Goal: Understand process/instructions: Learn how to perform a task or action

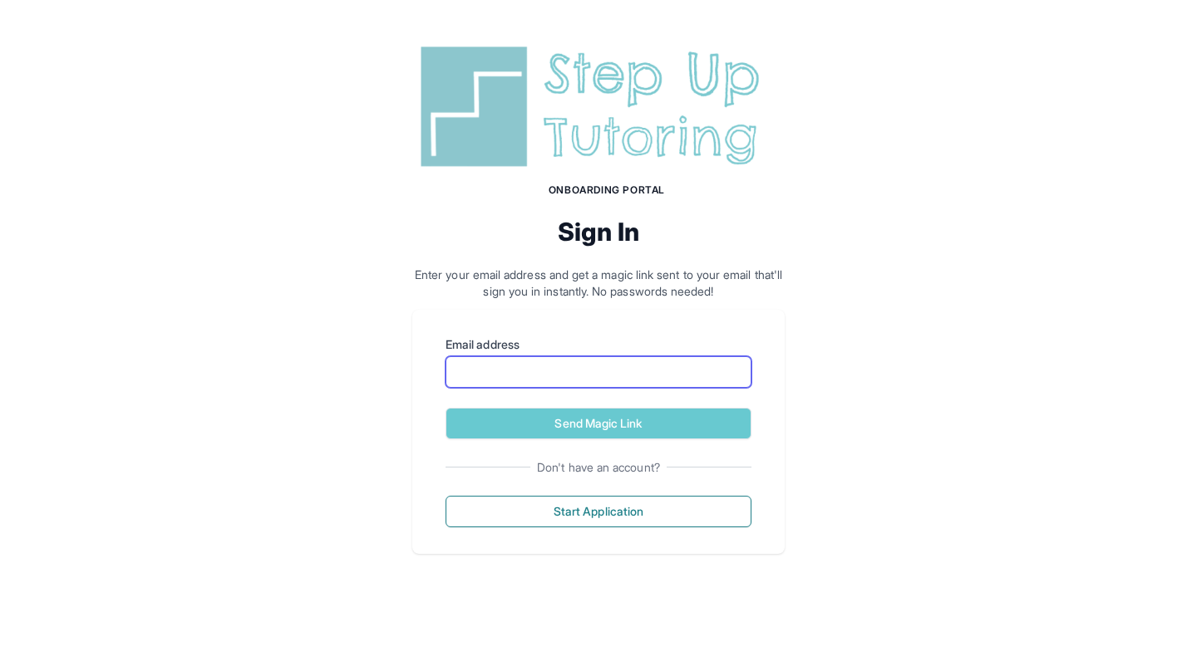
click at [509, 371] on input "Email address" at bounding box center [598, 372] width 306 height 32
click at [518, 573] on div "Onboarding Portal Sign In Enter your email address and get a magic link sent to…" at bounding box center [598, 297] width 1197 height 594
click at [552, 376] on input "Email address" at bounding box center [598, 372] width 306 height 32
type input "**********"
drag, startPoint x: 652, startPoint y: 370, endPoint x: 327, endPoint y: 354, distance: 325.3
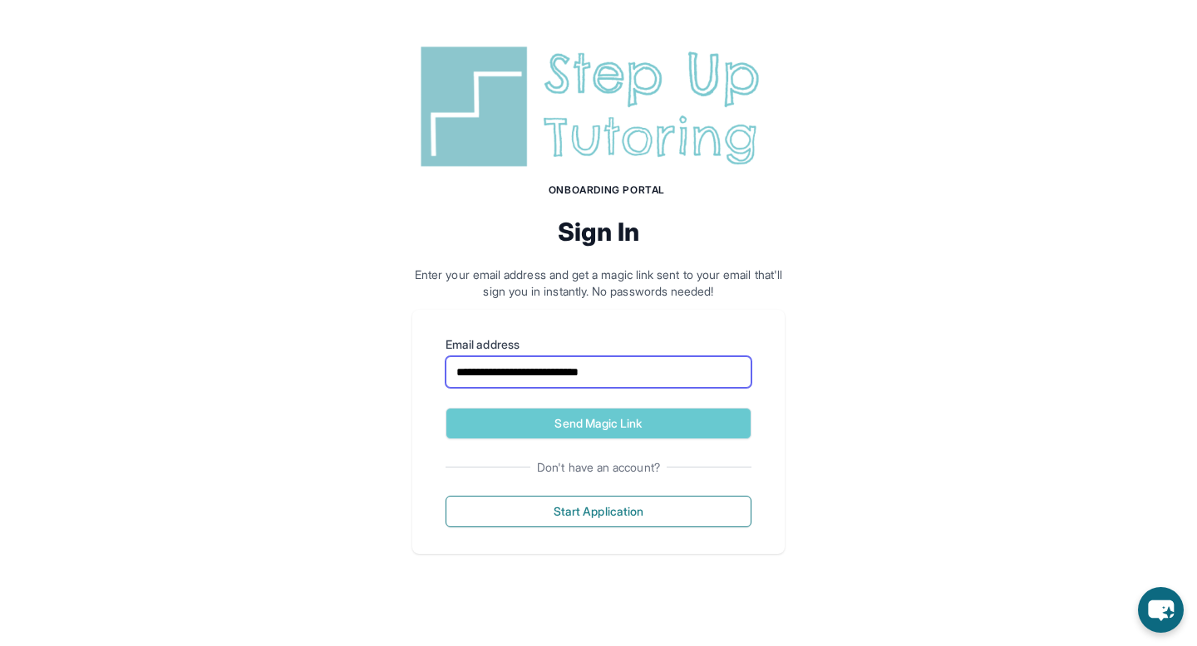
click at [327, 354] on div "**********" at bounding box center [598, 297] width 1197 height 594
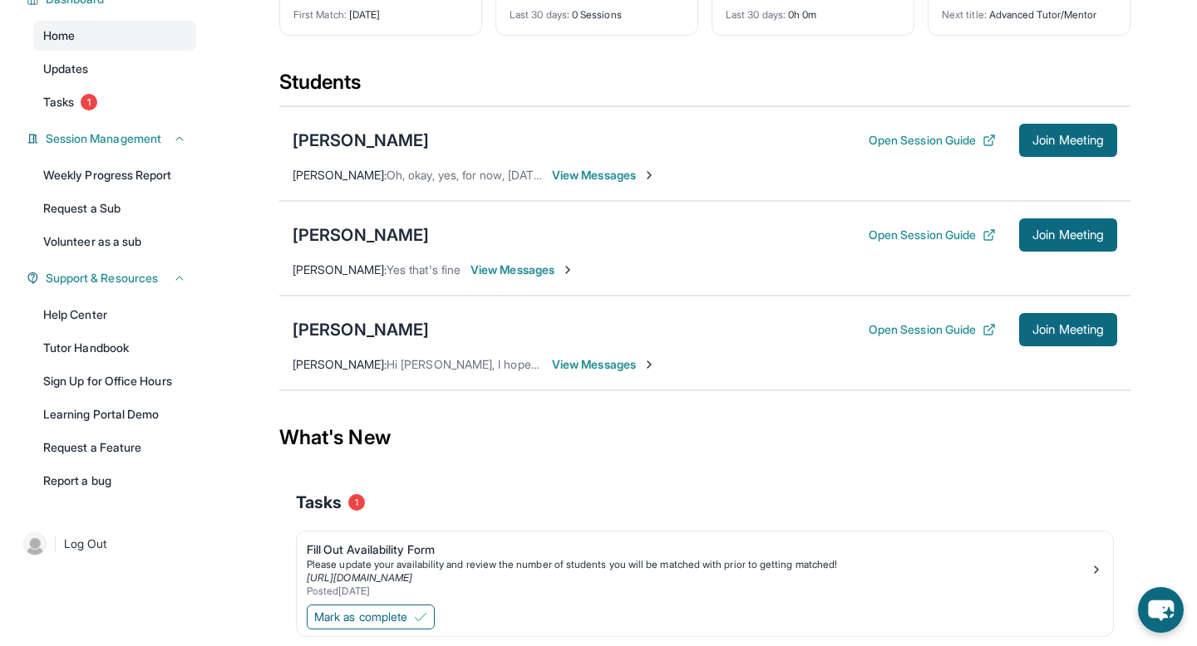
scroll to position [140, 0]
click at [897, 137] on button "Open Session Guide" at bounding box center [931, 139] width 127 height 17
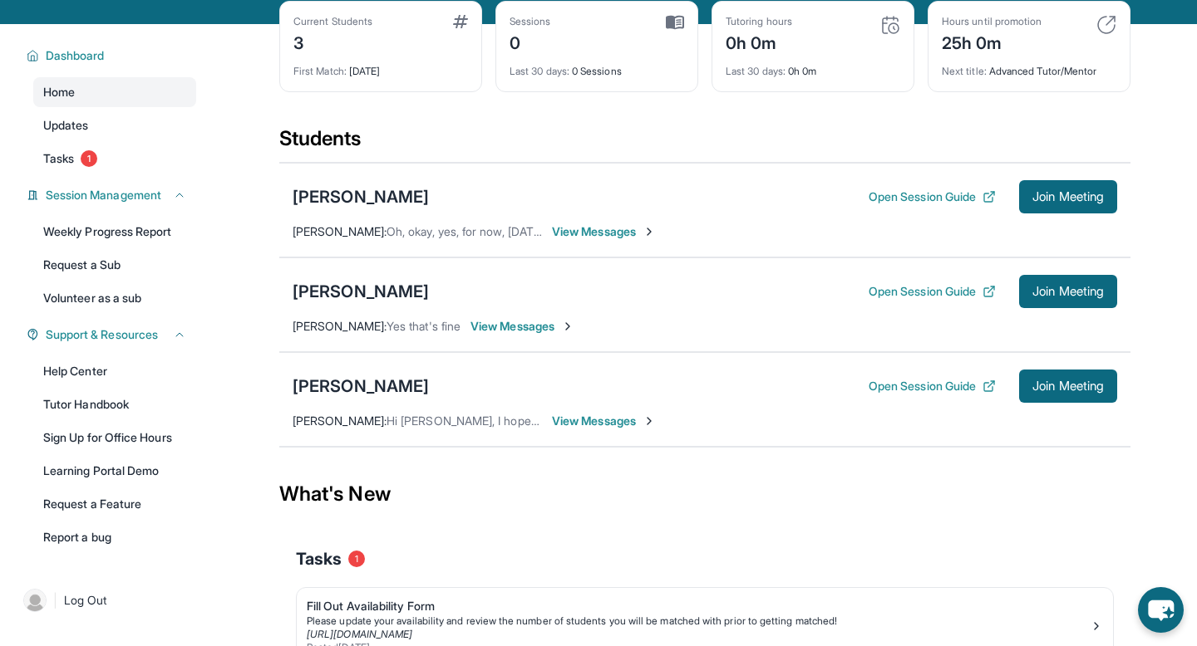
scroll to position [193, 0]
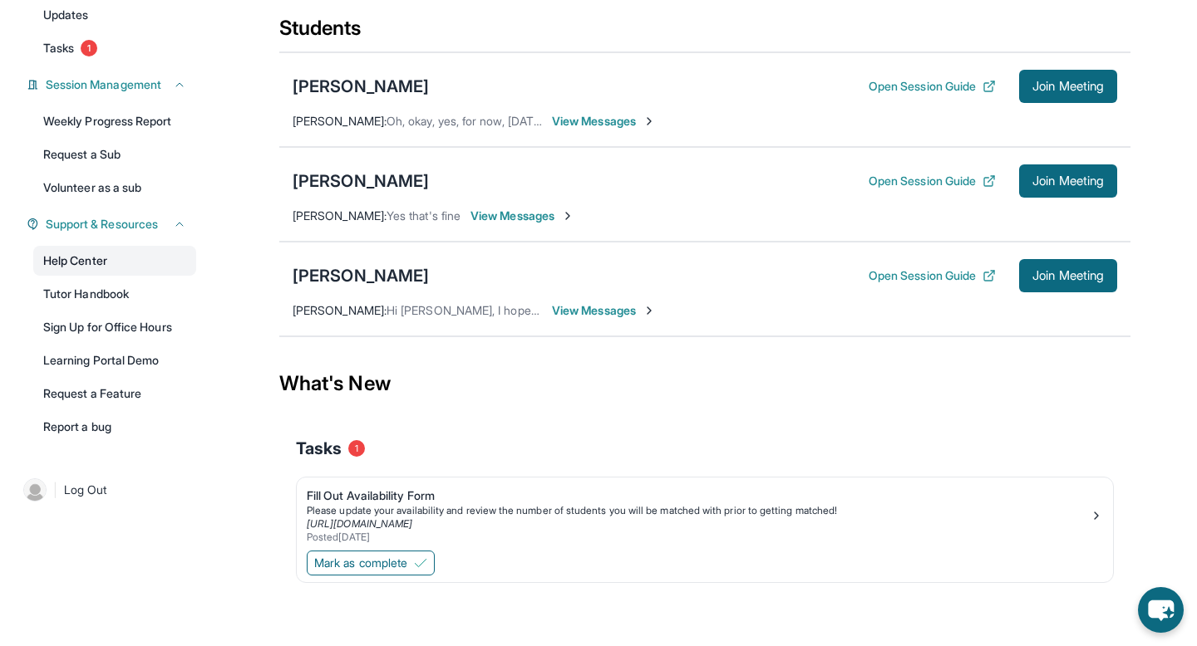
click at [106, 268] on link "Help Center" at bounding box center [114, 261] width 163 height 30
click at [946, 90] on button "Open Session Guide" at bounding box center [931, 86] width 127 height 17
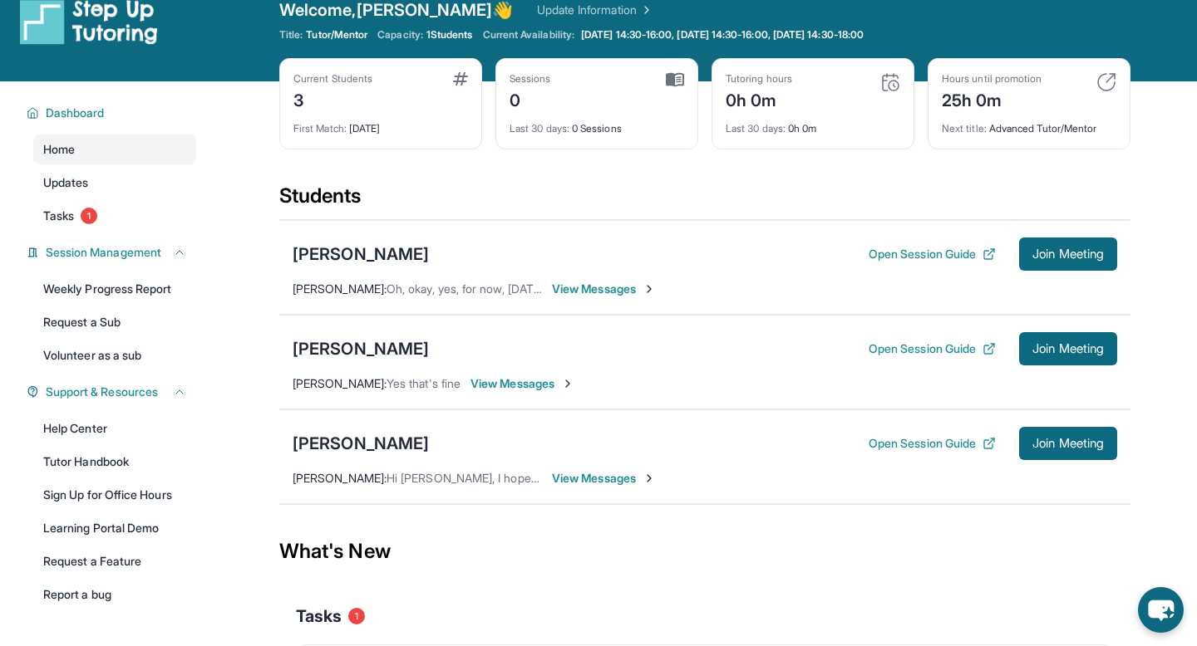
scroll to position [0, 0]
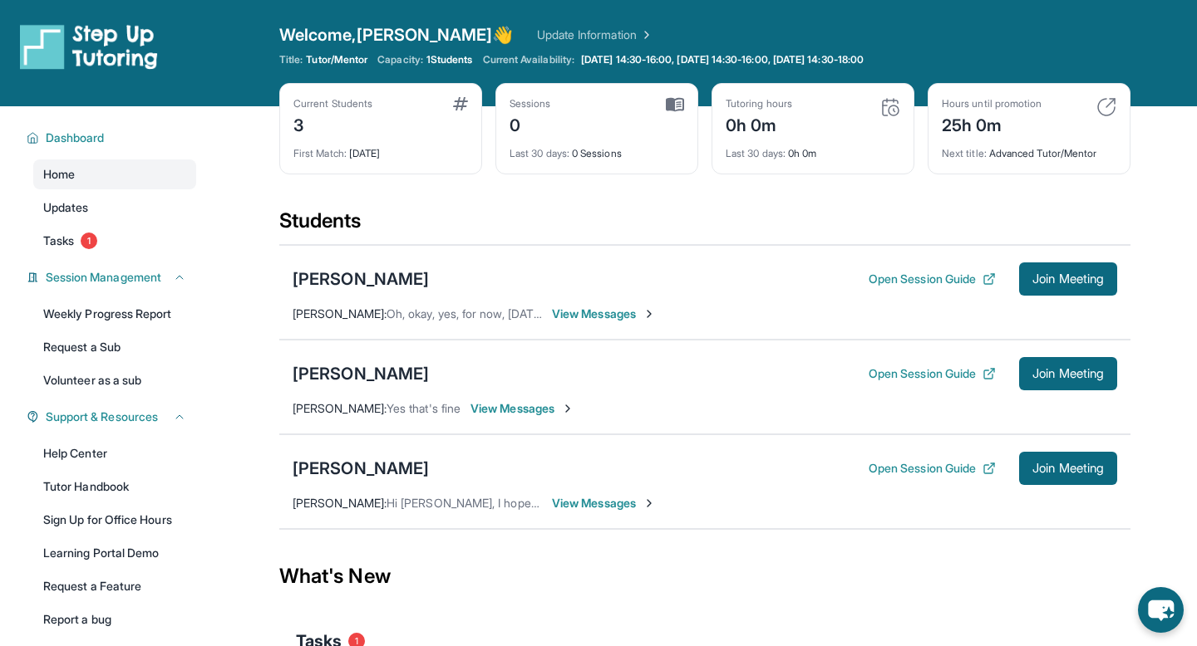
click at [120, 52] on img at bounding box center [89, 46] width 138 height 47
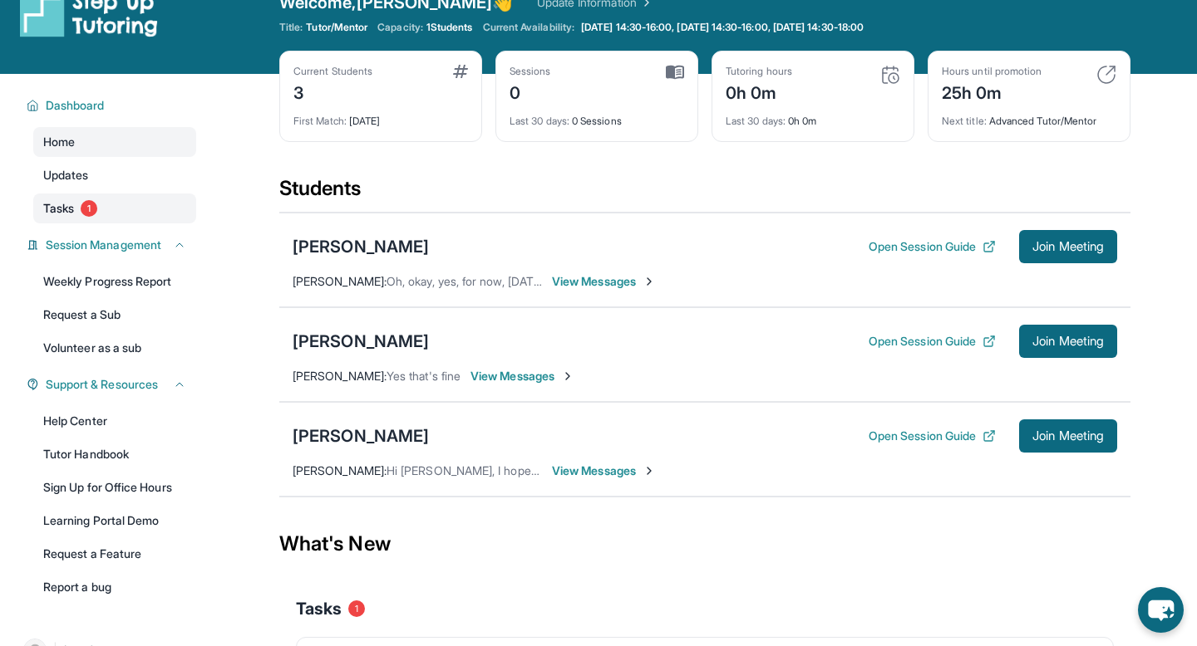
scroll to position [37, 0]
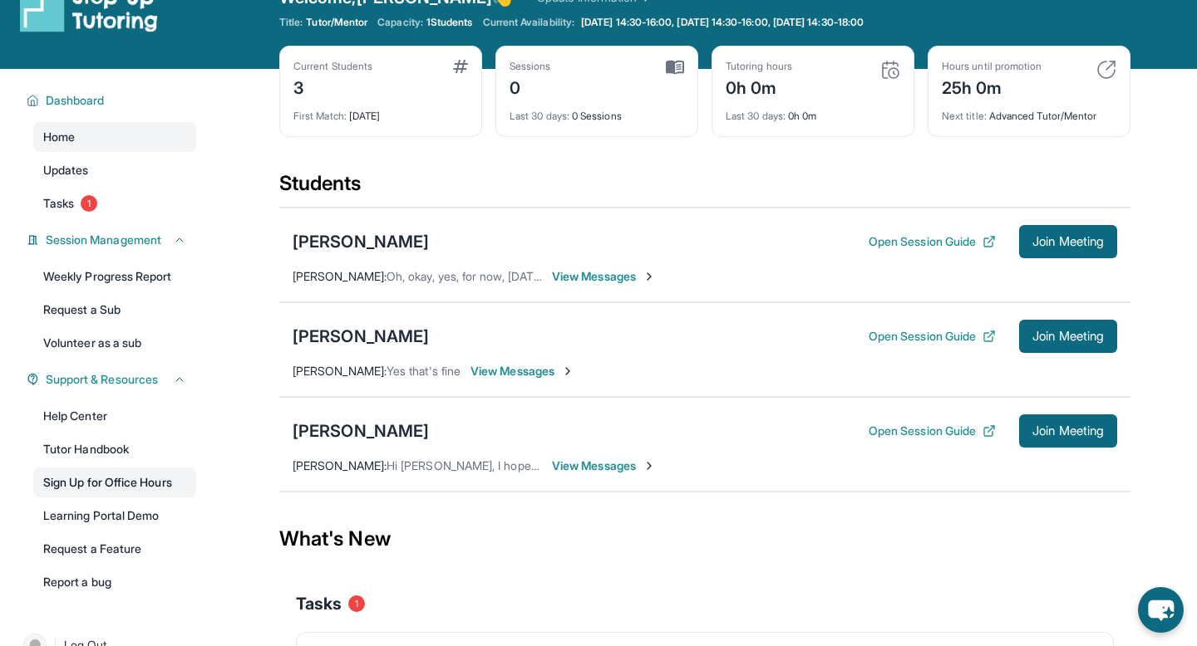
click at [135, 475] on link "Sign Up for Office Hours" at bounding box center [114, 483] width 163 height 30
click at [886, 238] on button "Open Session Guide" at bounding box center [931, 241] width 127 height 17
click at [950, 335] on button "Open Session Guide" at bounding box center [931, 336] width 127 height 17
click at [889, 434] on button "Open Session Guide" at bounding box center [931, 431] width 127 height 17
click at [948, 431] on button "Open Session Guide" at bounding box center [931, 431] width 127 height 17
